Goal: Find specific page/section: Find specific page/section

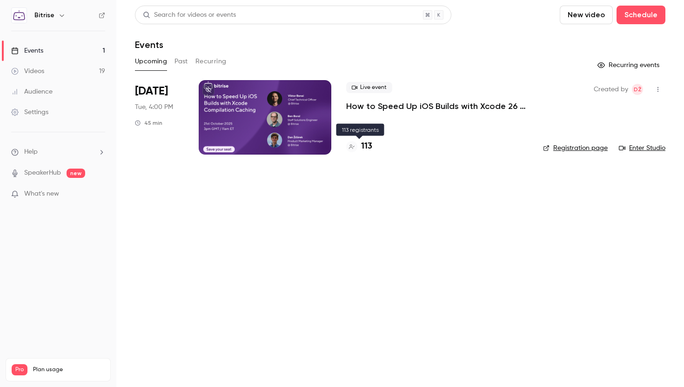
click at [366, 146] on h4 "113" at bounding box center [366, 146] width 11 height 13
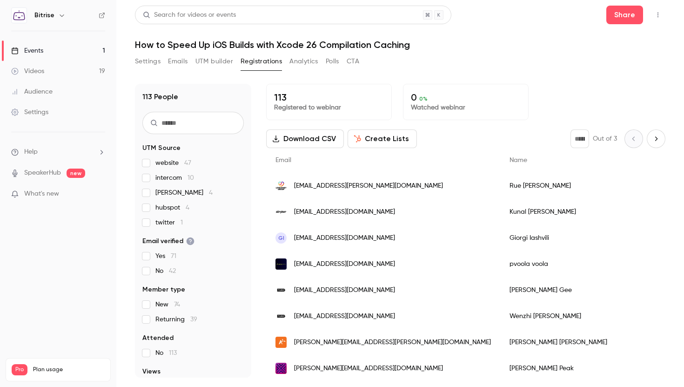
click at [156, 193] on span "[PERSON_NAME] 4" at bounding box center [183, 192] width 57 height 9
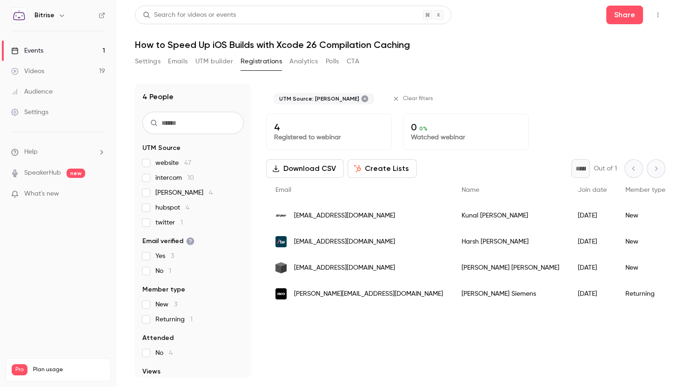
click at [364, 217] on span "[EMAIL_ADDRESS][DOMAIN_NAME]" at bounding box center [344, 216] width 101 height 10
